Goal: Find specific page/section: Find specific page/section

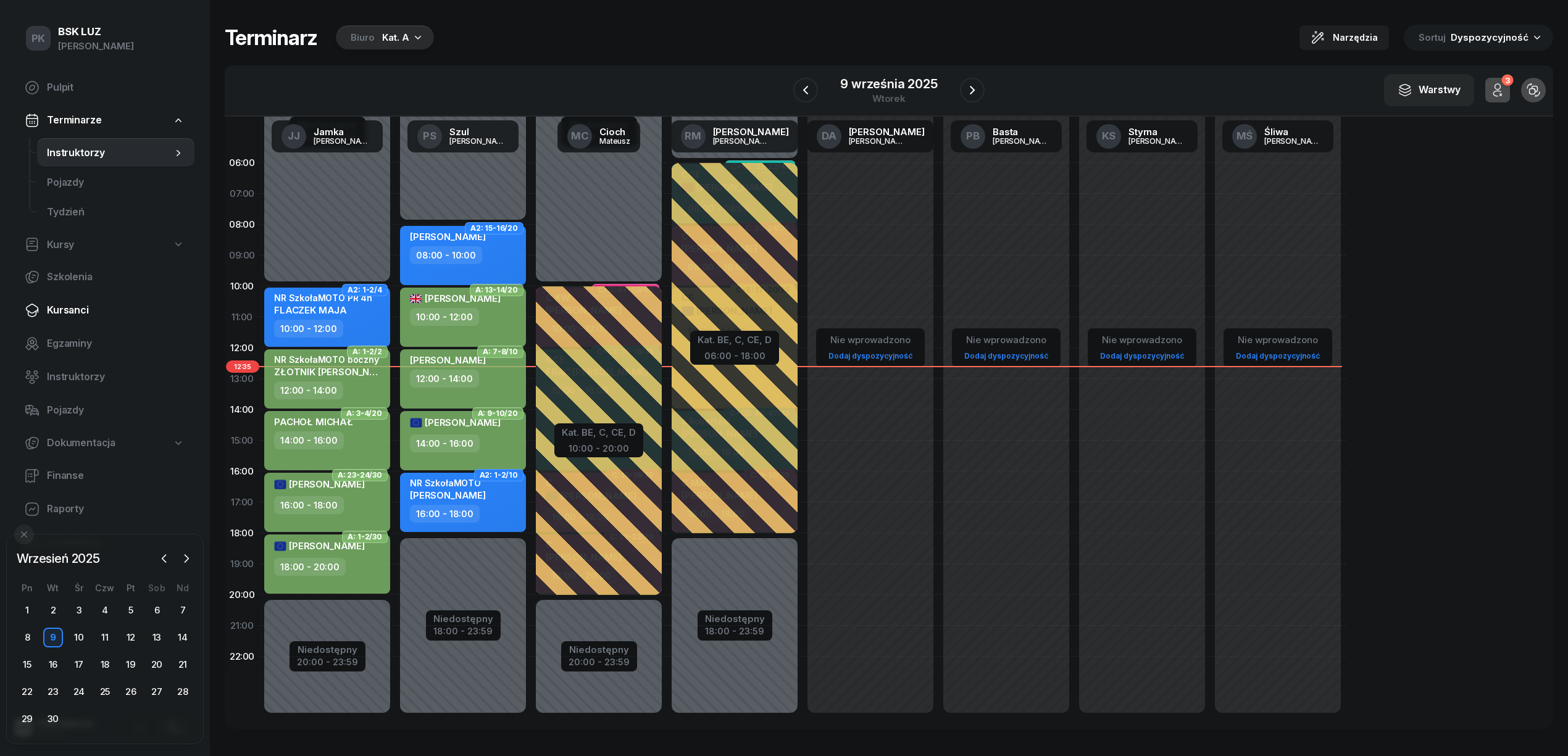
click at [77, 304] on span "Kursanci" at bounding box center [116, 310] width 137 height 16
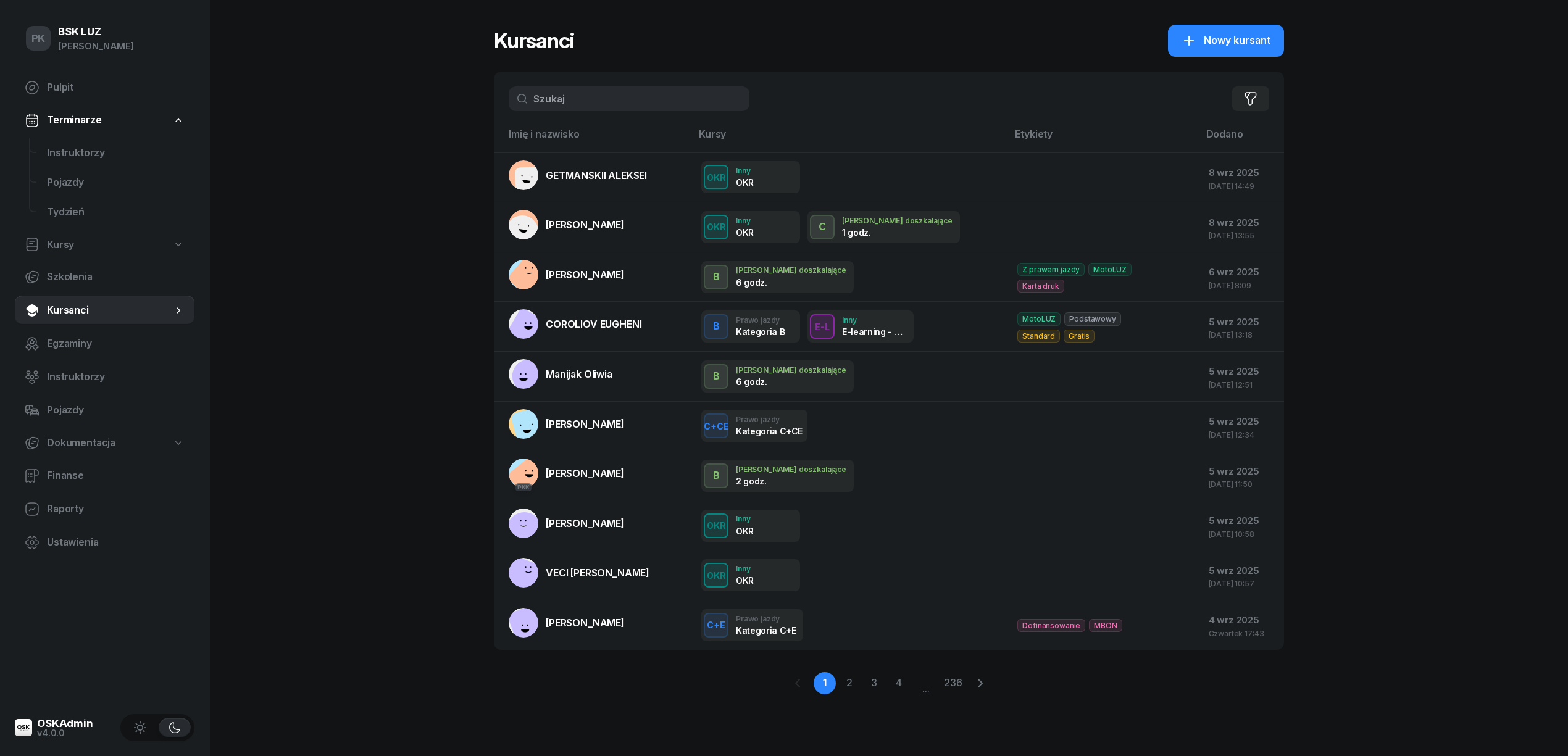
click at [576, 107] on input "text" at bounding box center [629, 99] width 241 height 24
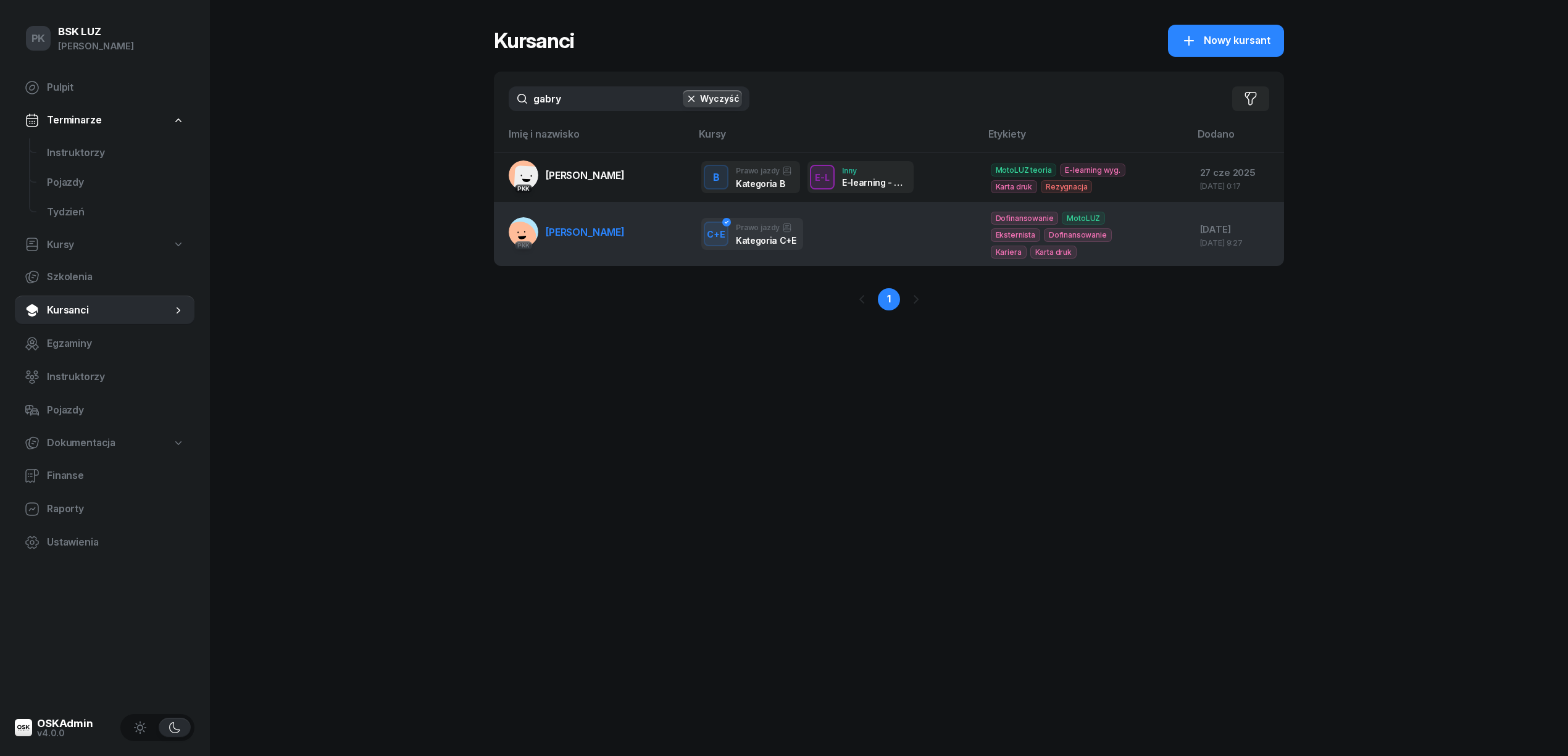
type input "gabry"
click at [605, 240] on link "PKK GABRYŚ DAWID" at bounding box center [567, 232] width 116 height 30
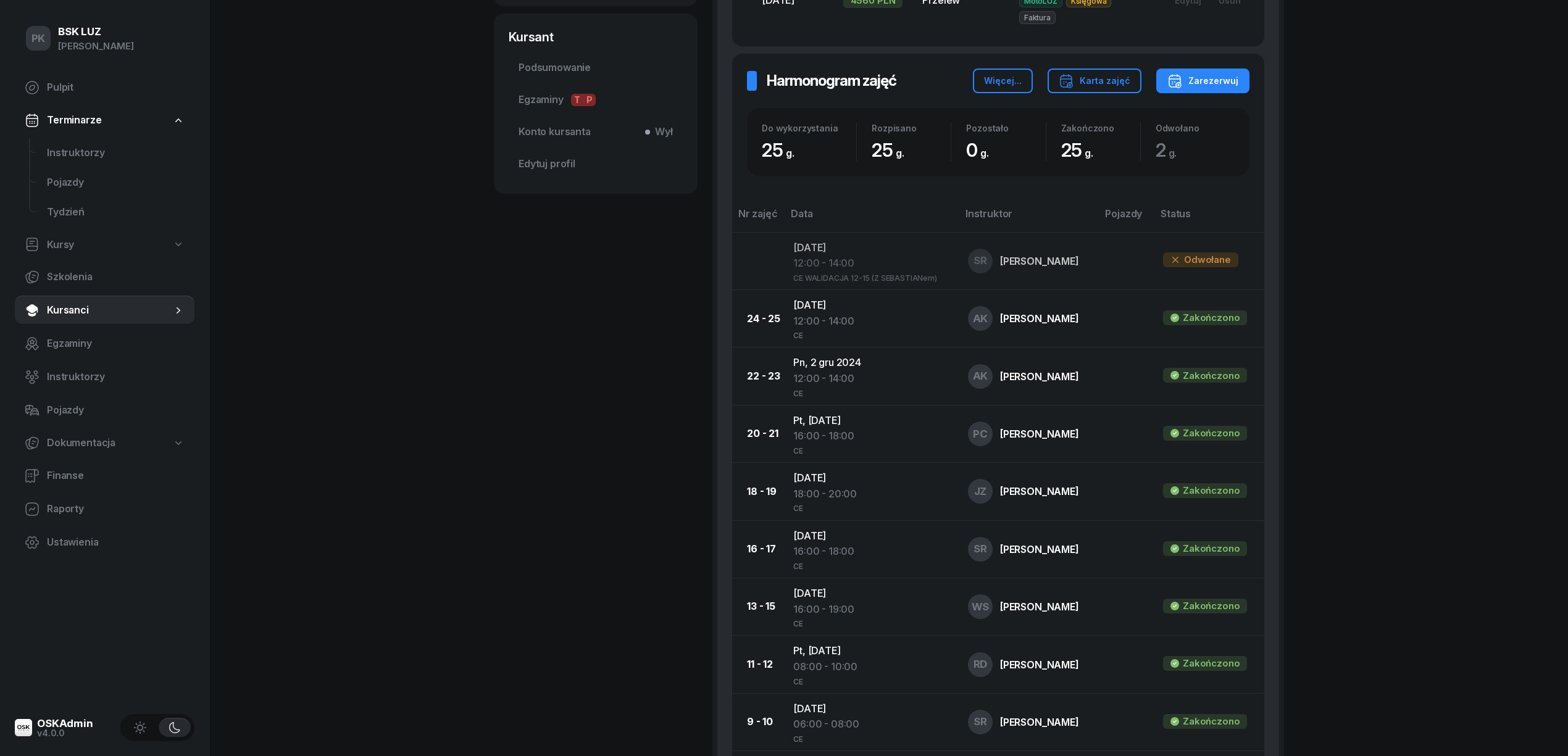
scroll to position [247, 0]
